Goal: Task Accomplishment & Management: Use online tool/utility

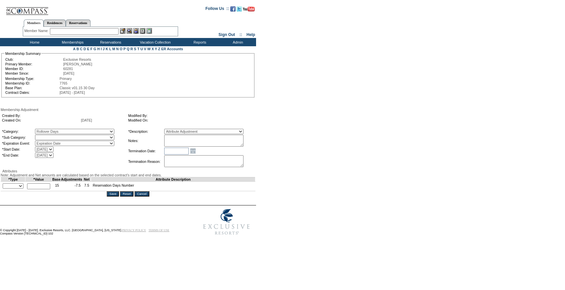
click at [73, 140] on select "Rollover Days" at bounding box center [74, 137] width 79 height 5
select select "782"
click at [49, 136] on select "Rollover Days" at bounding box center [74, 137] width 79 height 5
click at [224, 143] on textarea at bounding box center [203, 141] width 79 height 12
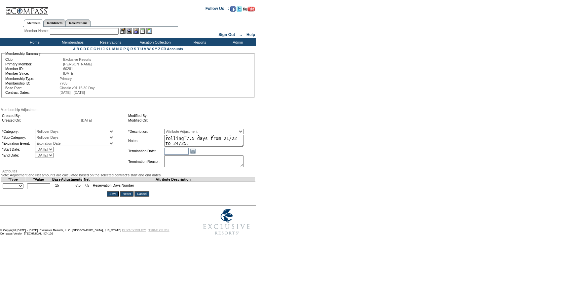
type textarea "[PERSON_NAME] case [DATE] and [PERSON_NAME] and [PERSON_NAME]'s approval, rolli…"
click at [18, 189] on select "+ - Override" at bounding box center [13, 185] width 21 height 5
select select "2"
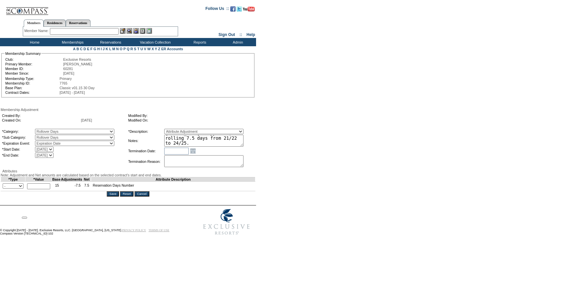
click at [4, 189] on select "+ - Override" at bounding box center [13, 185] width 21 height 5
click at [38, 189] on input "text" at bounding box center [38, 186] width 23 height 6
type input "7.5"
click at [187, 142] on textarea "[PERSON_NAME] case [DATE] and [PERSON_NAME] and [PERSON_NAME]'s approval, rolli…" at bounding box center [203, 141] width 79 height 12
drag, startPoint x: 118, startPoint y: 166, endPoint x: 118, endPoint y: 190, distance: 24.4
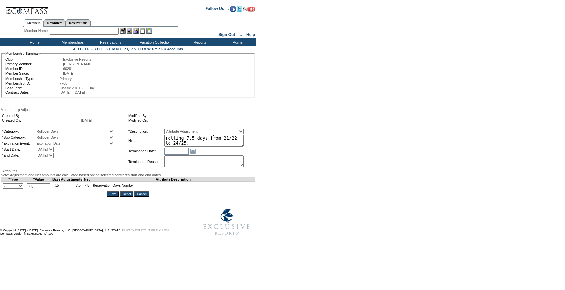
click at [118, 166] on td "*Category: A La Carte Days Contract Election Days Converted Days [MEDICAL_DATA]…" at bounding box center [64, 148] width 126 height 40
click at [118, 197] on input "Save" at bounding box center [113, 193] width 12 height 5
